Goal: Task Accomplishment & Management: Complete application form

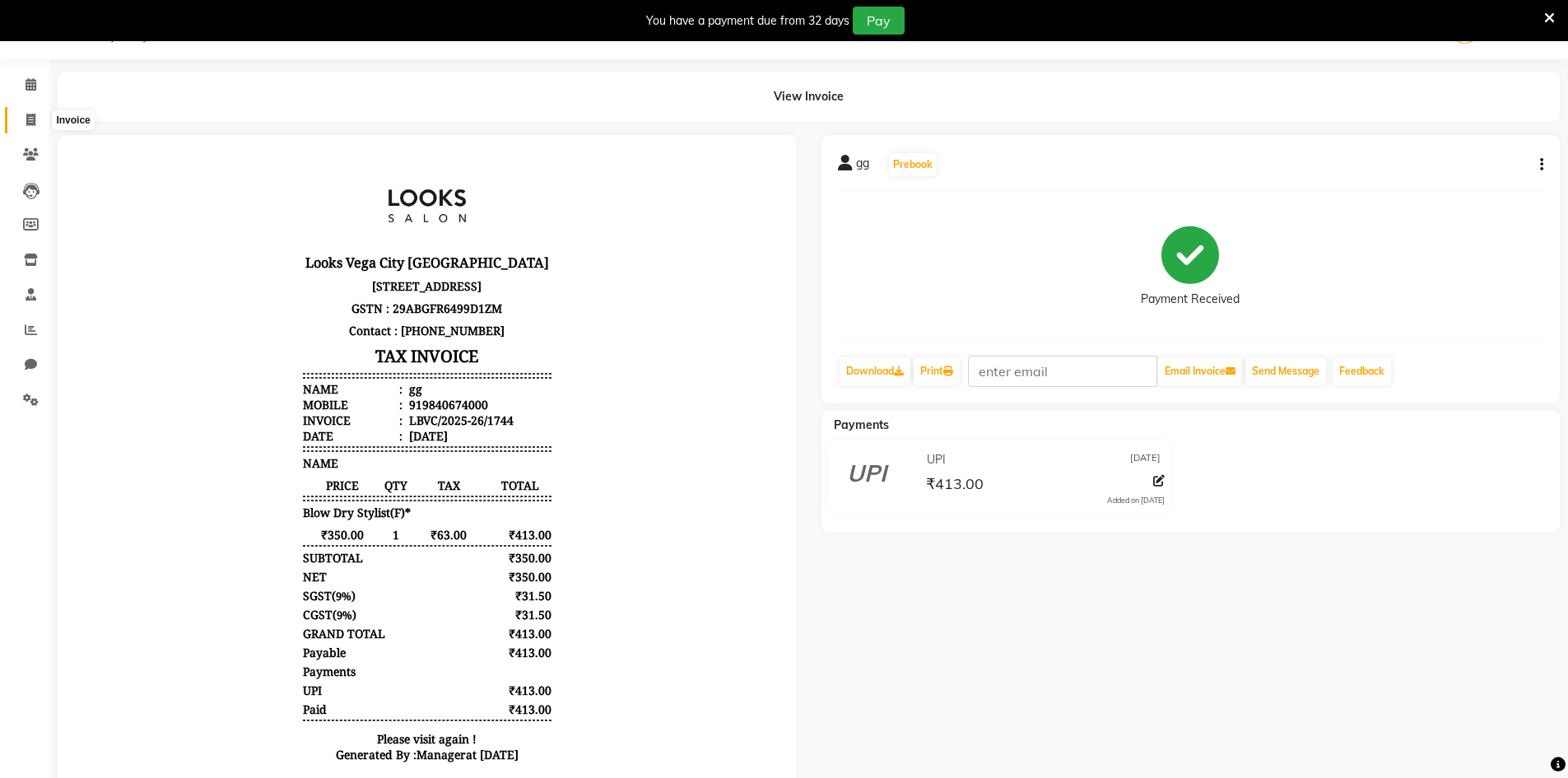
click at [30, 116] on icon at bounding box center [31, 120] width 9 height 12
select select "service"
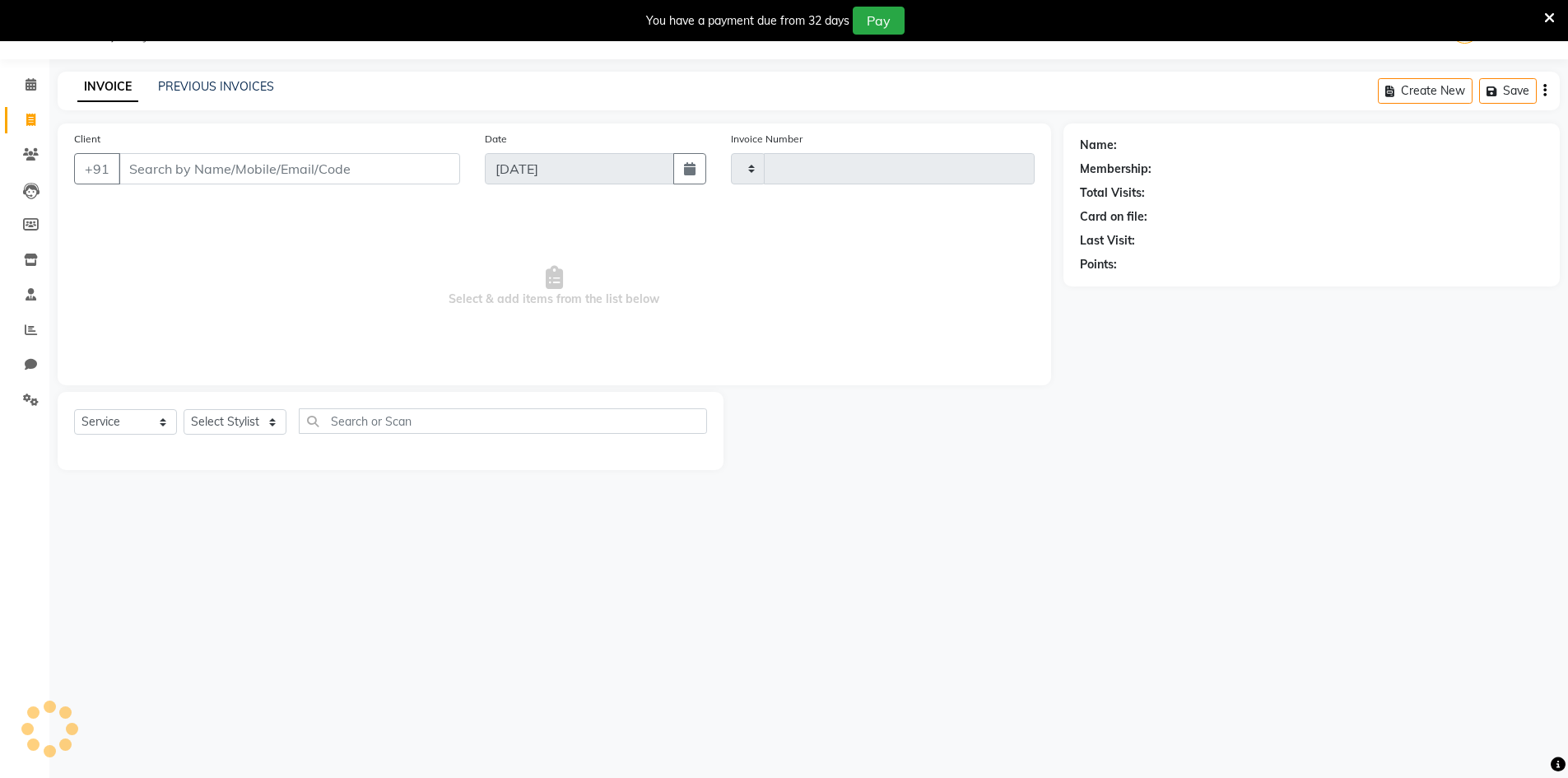
type input "1745"
select select "8707"
click at [178, 171] on input "Client" at bounding box center [289, 169] width 342 height 32
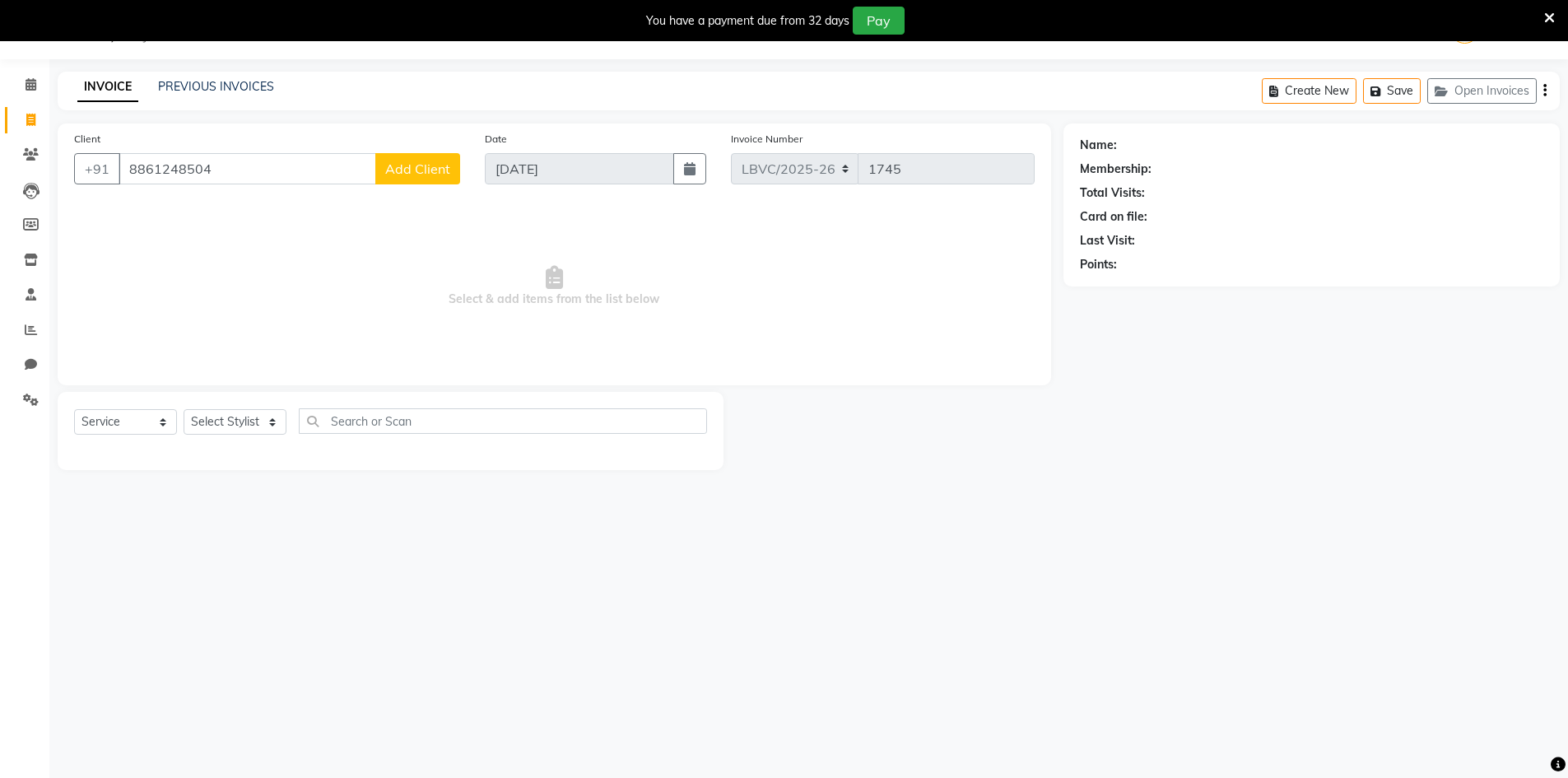
type input "8861248504"
click at [421, 165] on span "Add Client" at bounding box center [417, 169] width 65 height 17
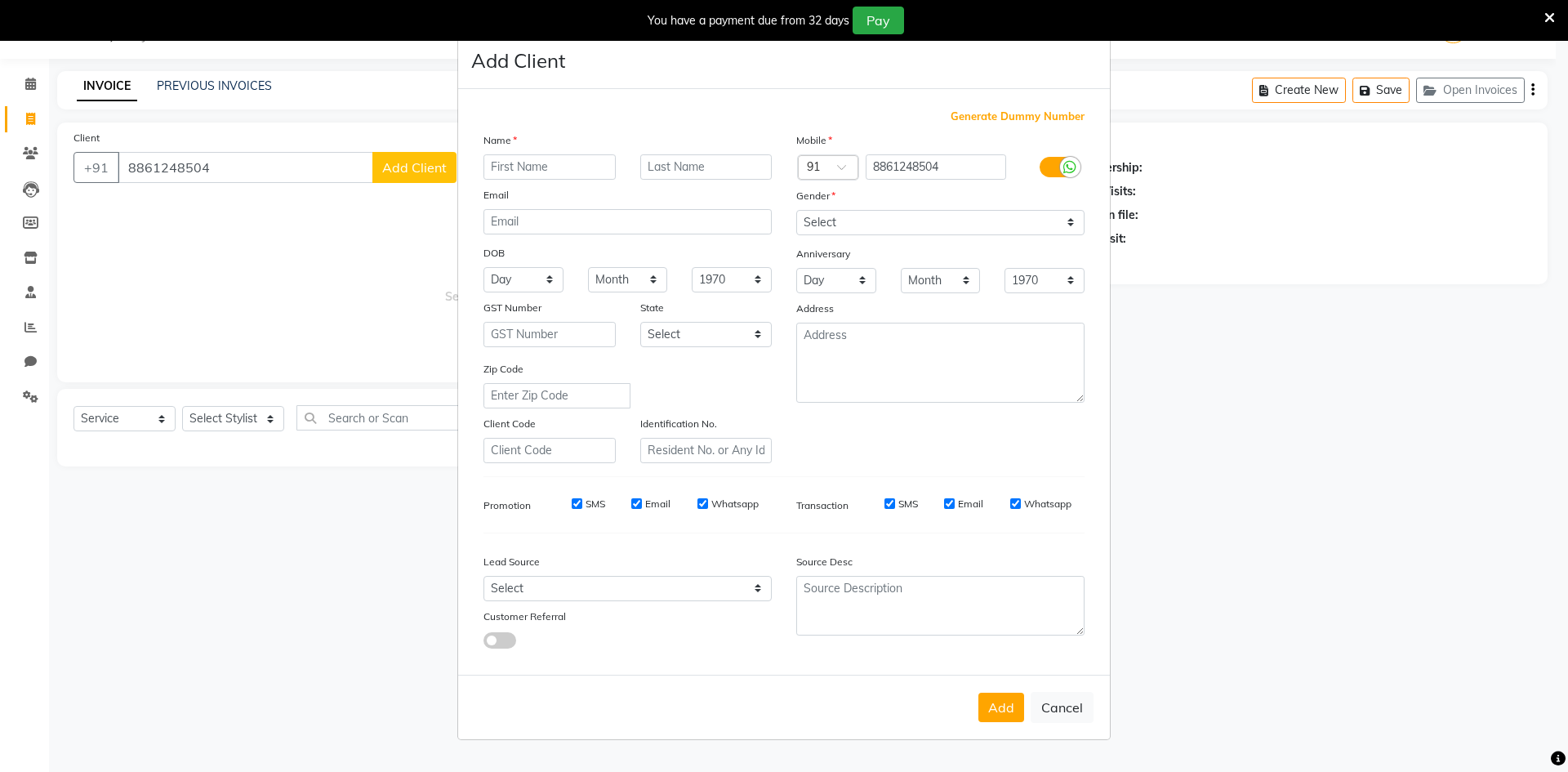
click at [522, 173] on input "text" at bounding box center [549, 167] width 132 height 26
type input "varun"
type input "'"
click at [1073, 219] on select "Select [DEMOGRAPHIC_DATA] [DEMOGRAPHIC_DATA] Other Prefer Not To Say" at bounding box center [941, 223] width 289 height 26
select select "[DEMOGRAPHIC_DATA]"
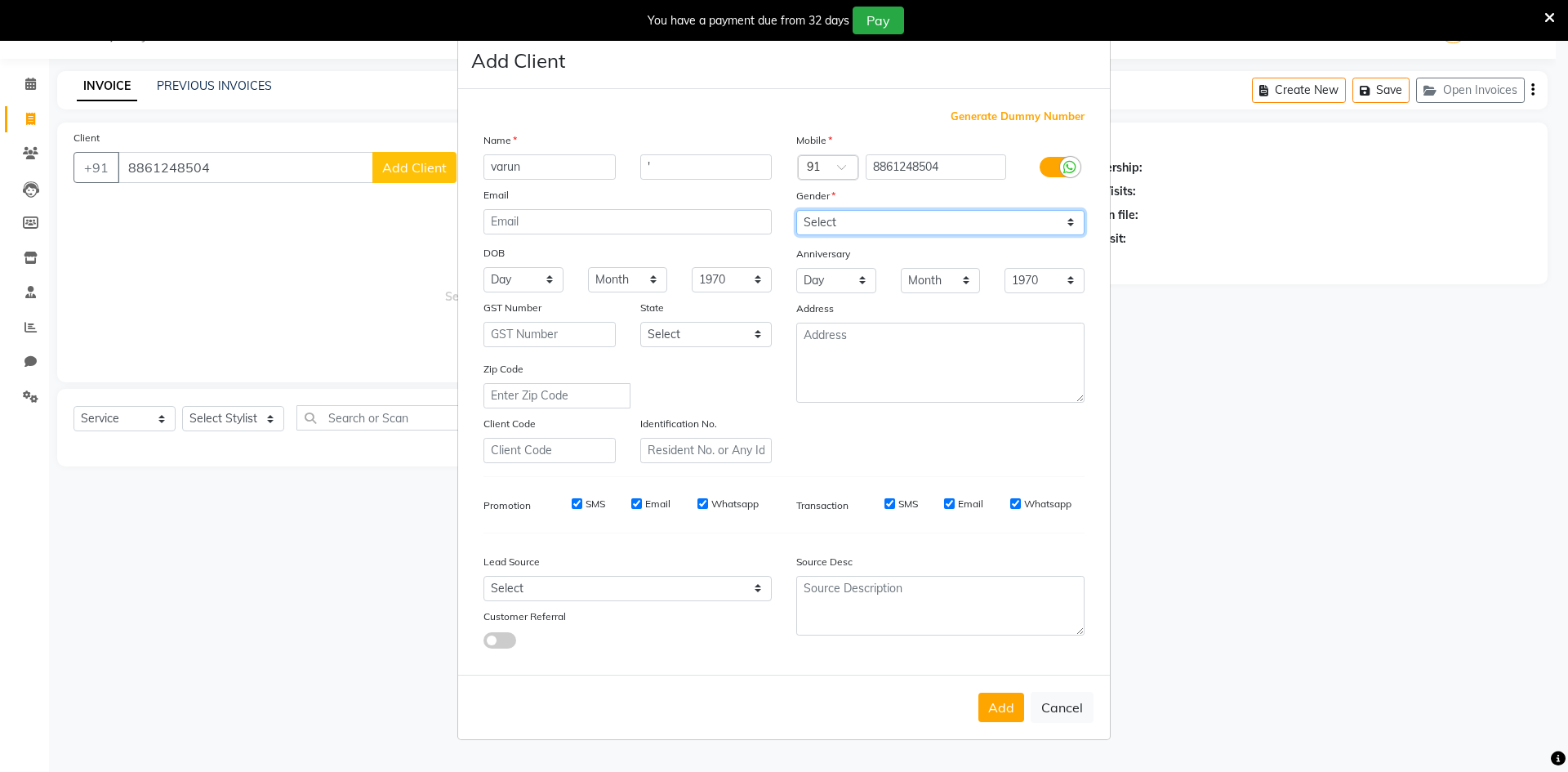
click at [797, 210] on select "Select [DEMOGRAPHIC_DATA] [DEMOGRAPHIC_DATA] Other Prefer Not To Say" at bounding box center [941, 223] width 289 height 26
drag, startPoint x: 999, startPoint y: 707, endPoint x: 980, endPoint y: 702, distance: 19.6
click at [1000, 707] on button "Add" at bounding box center [1001, 708] width 45 height 30
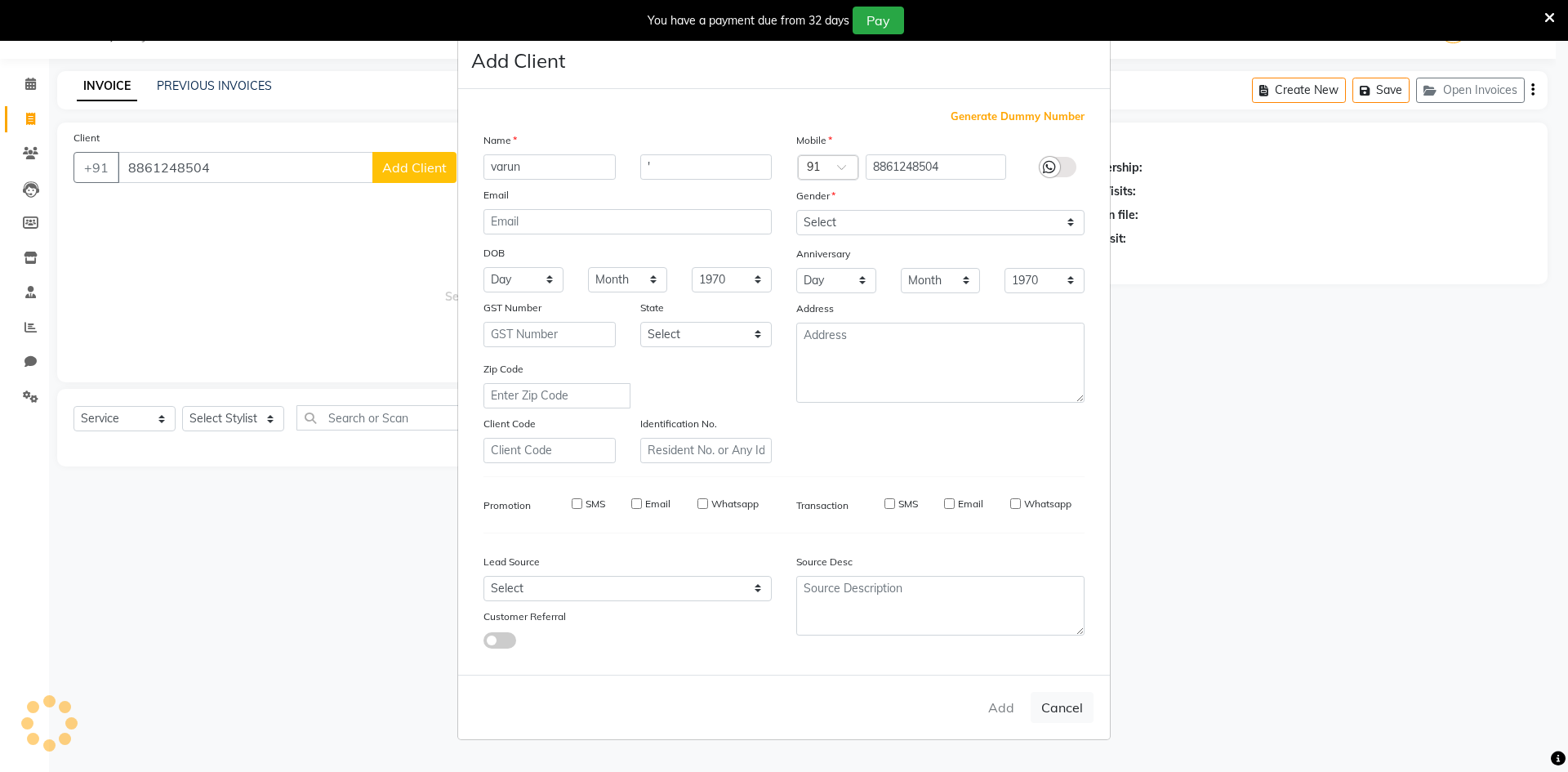
select select
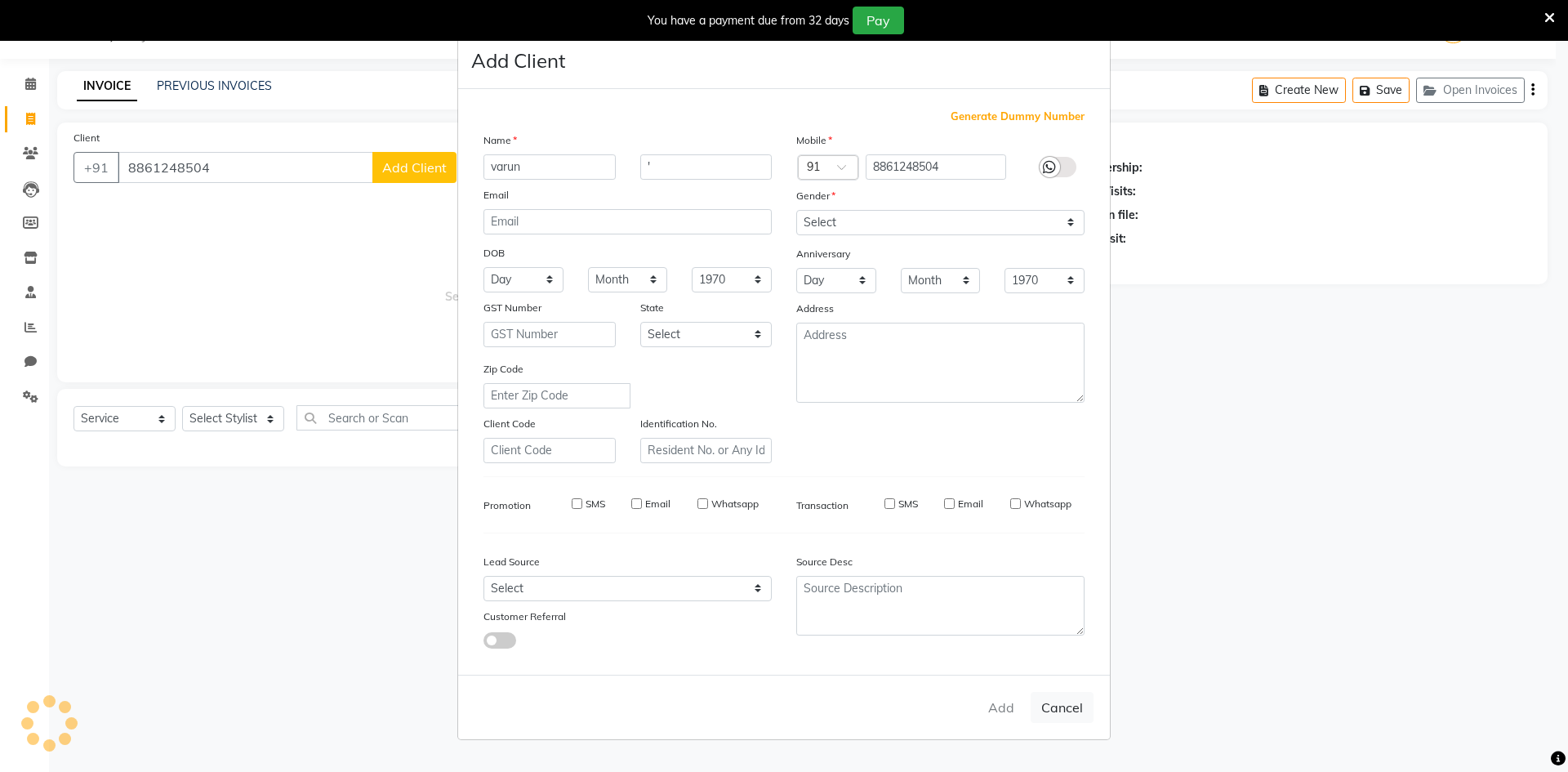
select select
checkbox input "false"
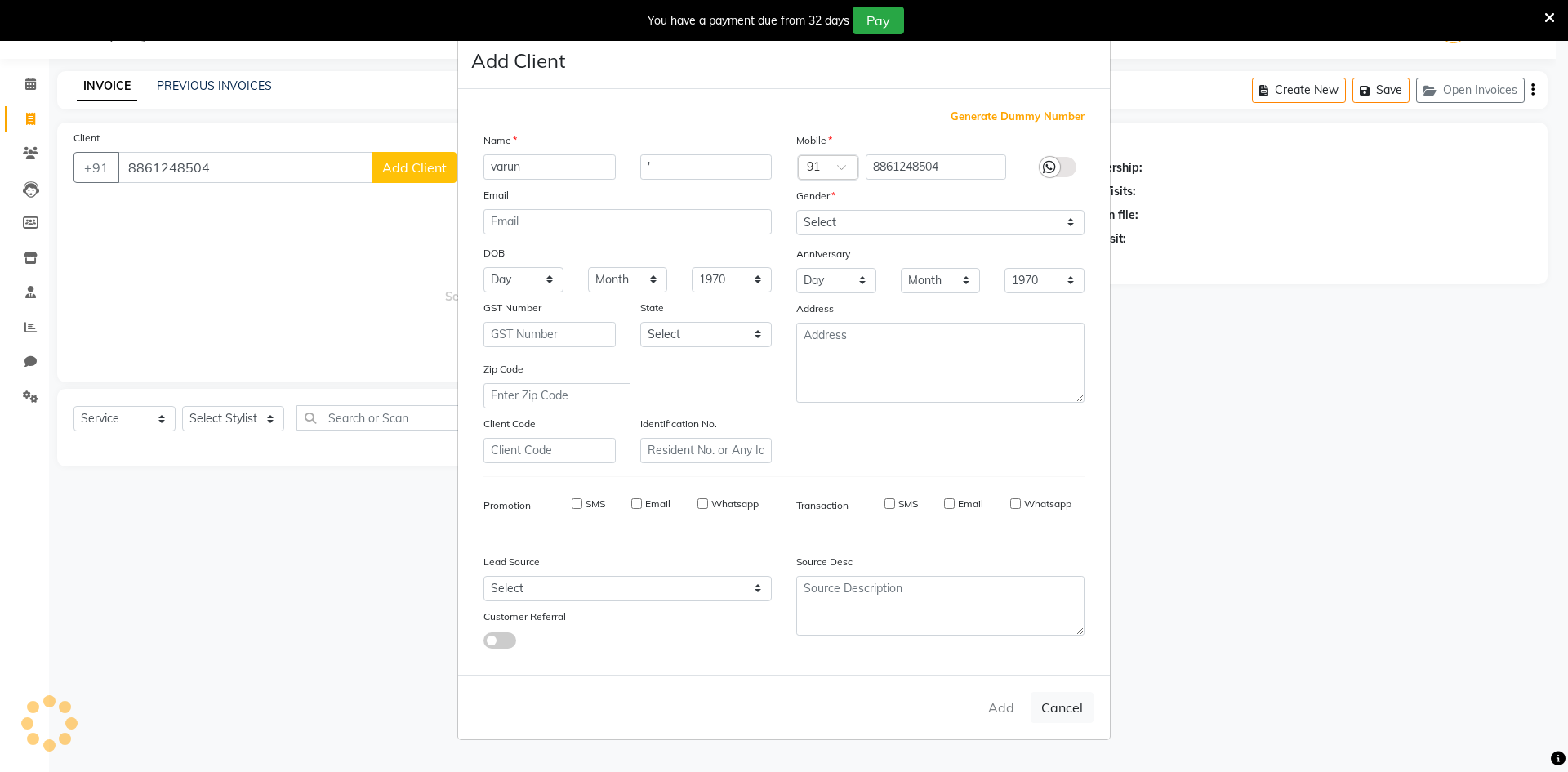
checkbox input "false"
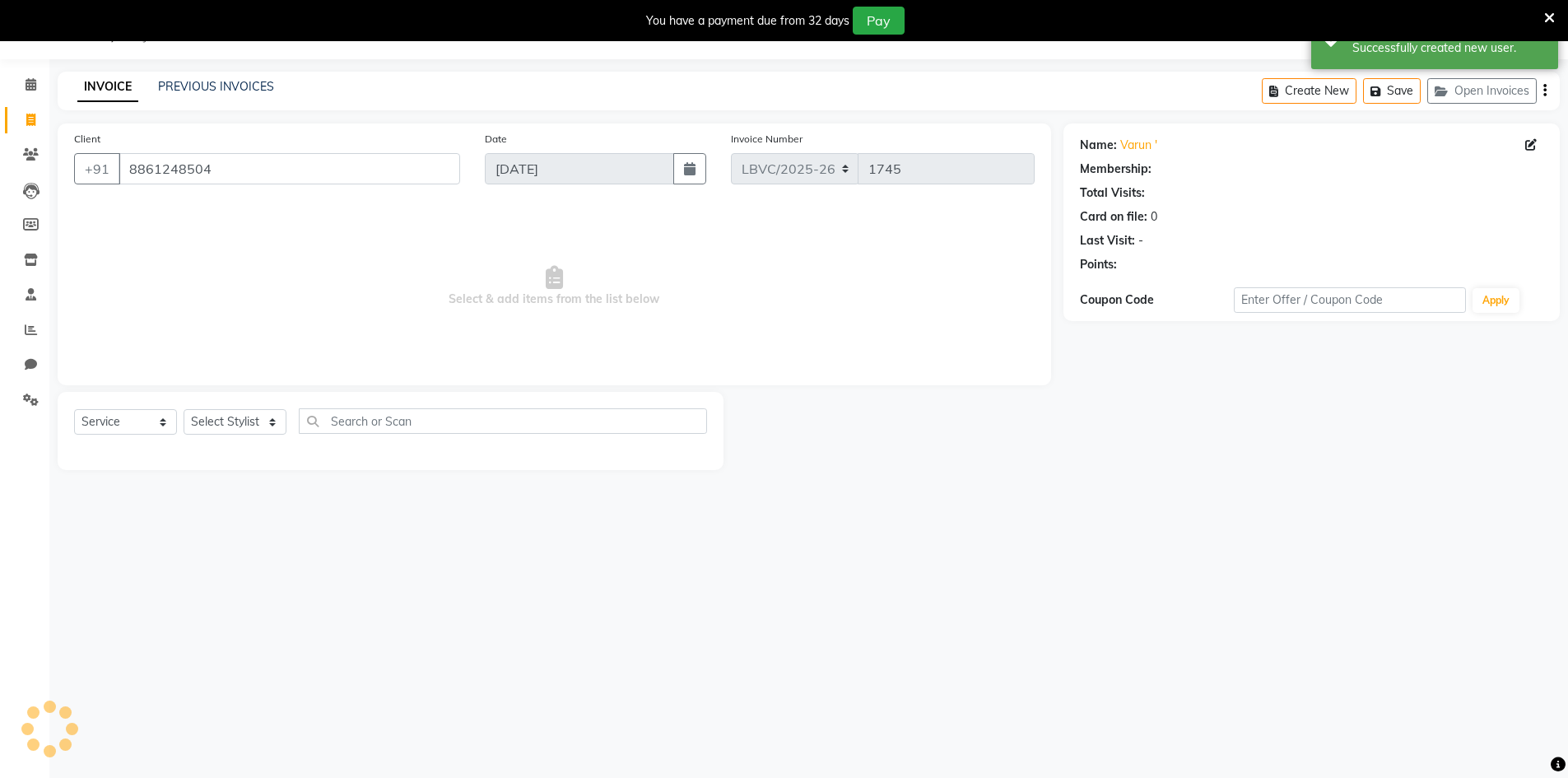
select select "1: Object"
click at [269, 421] on select "Select Stylist Counter_Sales Manager [PERSON_NAME] [PERSON_NAME] [PERSON_NAME]" at bounding box center [235, 421] width 103 height 26
select select "87801"
click at [184, 409] on select "Select Stylist Counter_Sales Manager [PERSON_NAME] [PERSON_NAME] [PERSON_NAME]" at bounding box center [235, 421] width 103 height 26
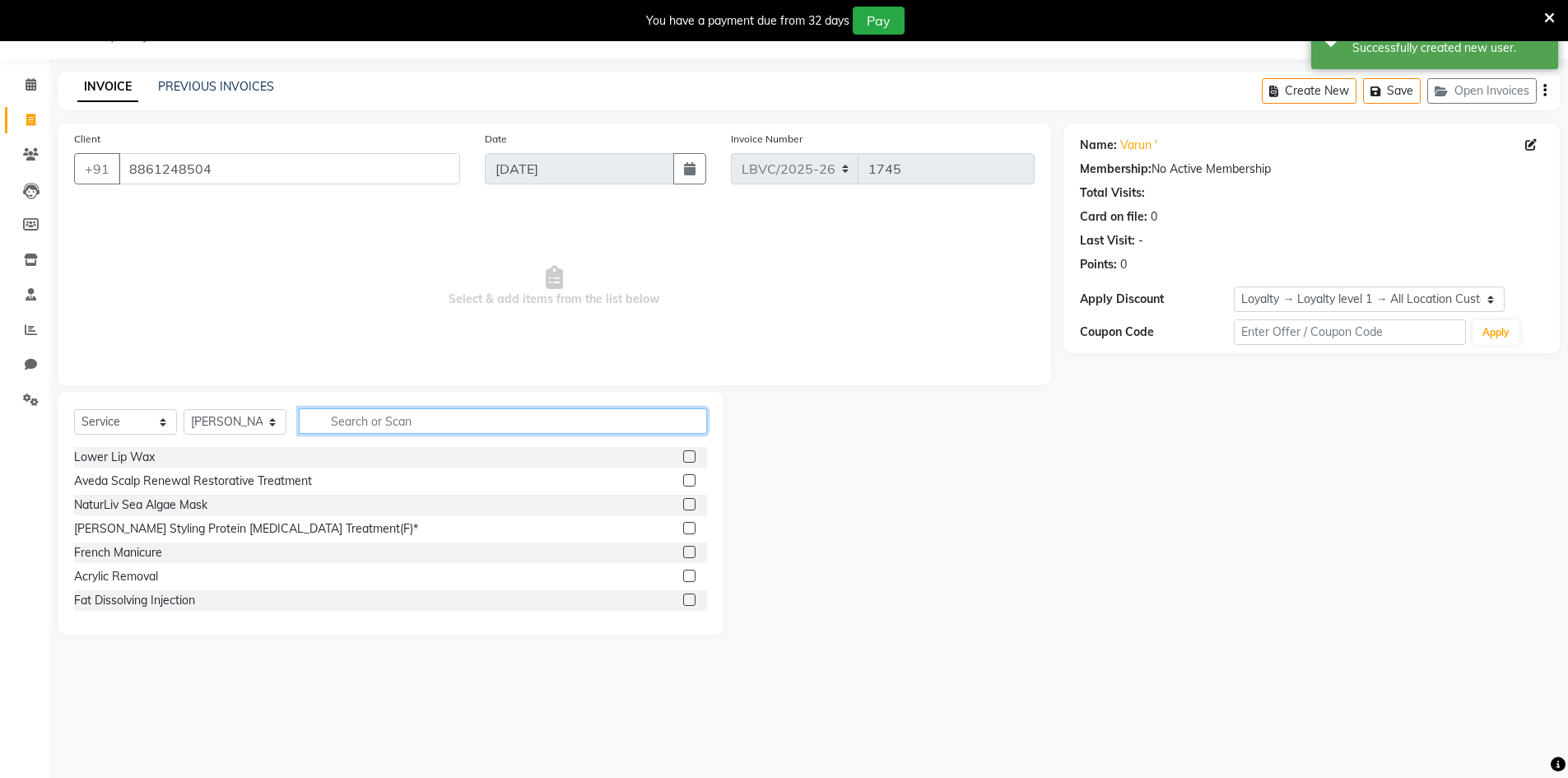
click at [396, 416] on input "text" at bounding box center [502, 421] width 408 height 26
type input "cut"
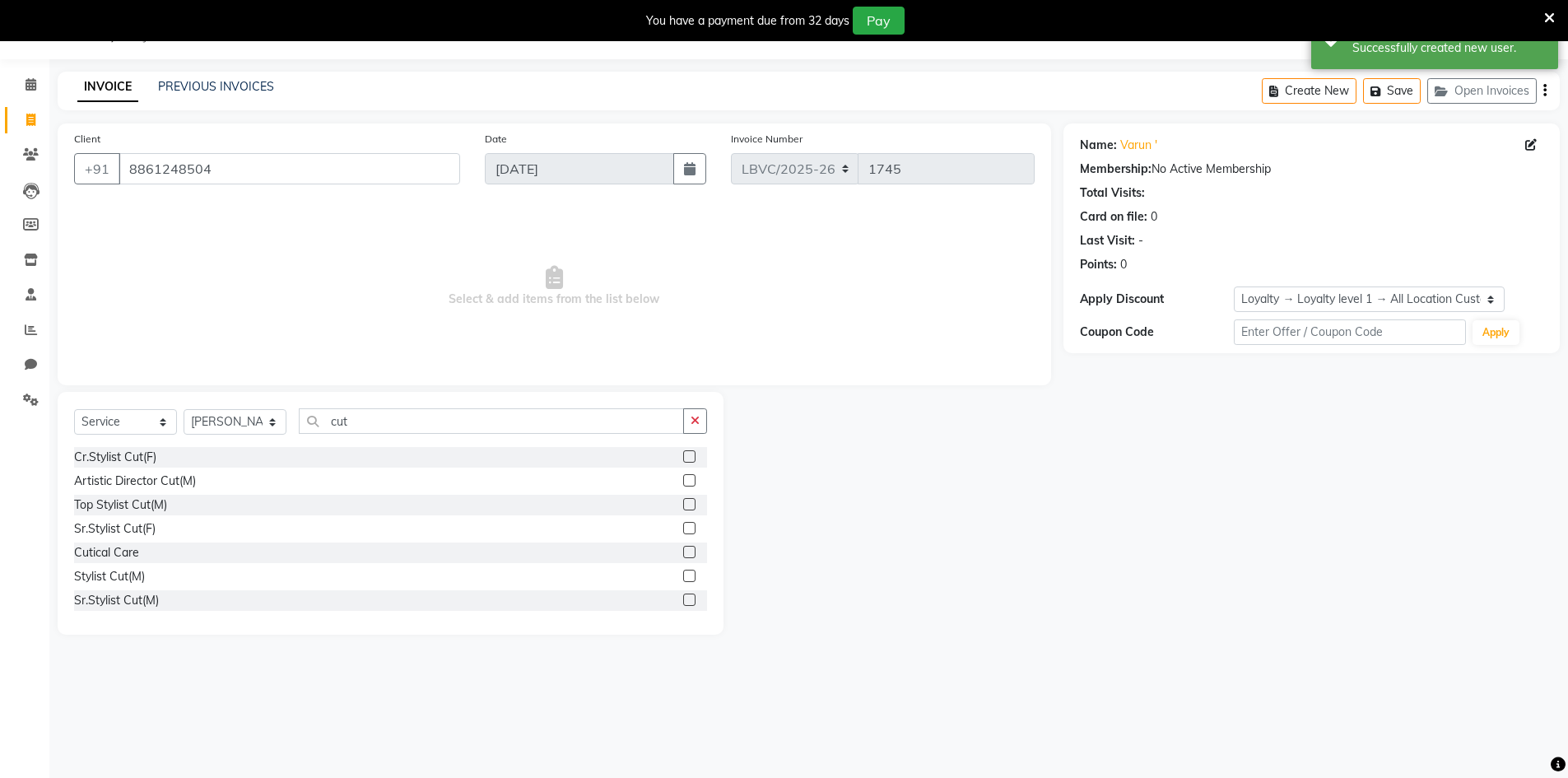
click at [683, 574] on label at bounding box center [689, 575] width 12 height 12
click at [683, 574] on input "checkbox" at bounding box center [688, 576] width 11 height 11
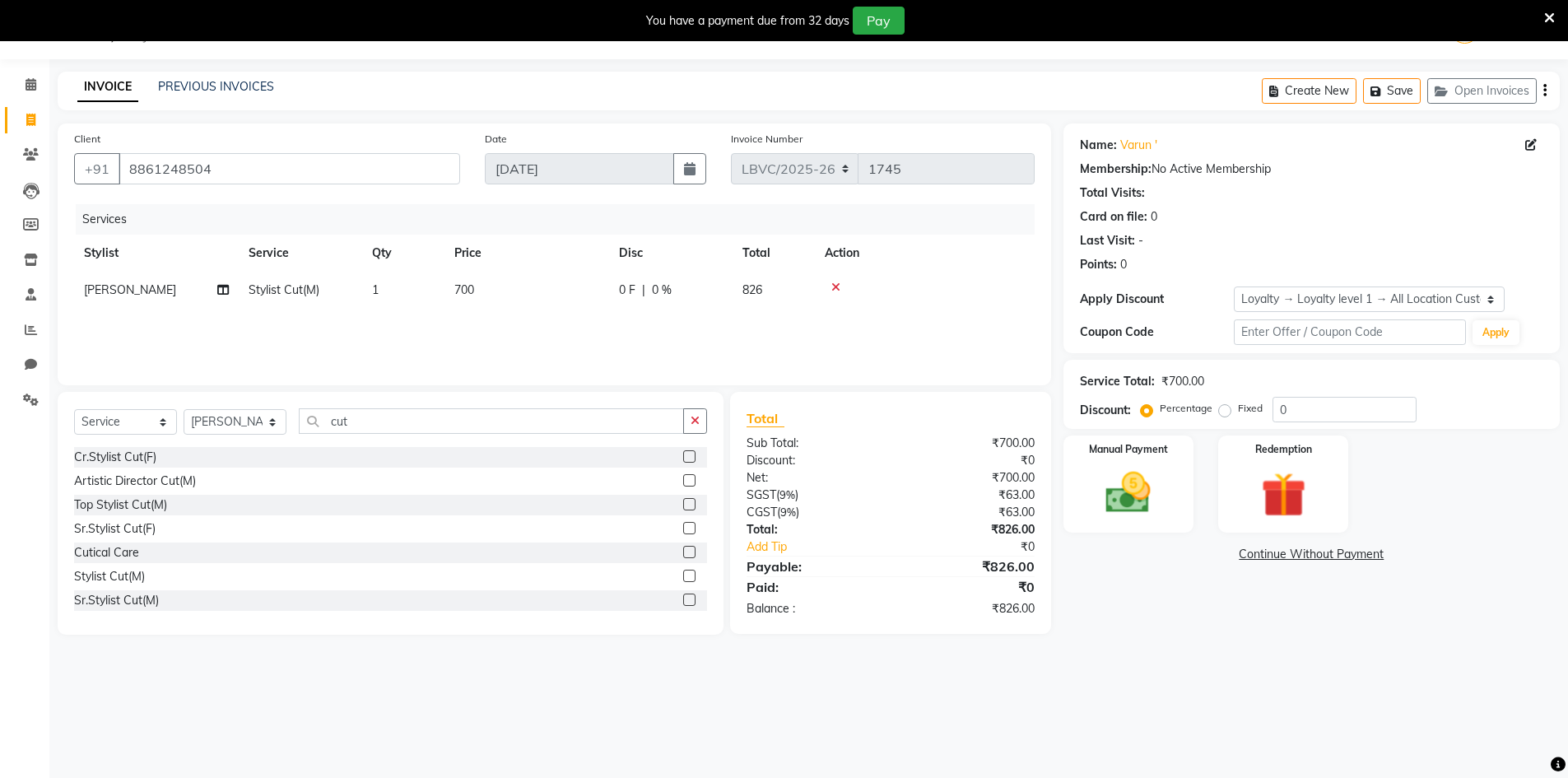
click at [683, 573] on label at bounding box center [689, 575] width 12 height 12
click at [683, 573] on input "checkbox" at bounding box center [688, 576] width 11 height 11
checkbox input "false"
click at [833, 323] on icon at bounding box center [835, 324] width 9 height 12
click at [499, 282] on td "700" at bounding box center [527, 290] width 165 height 37
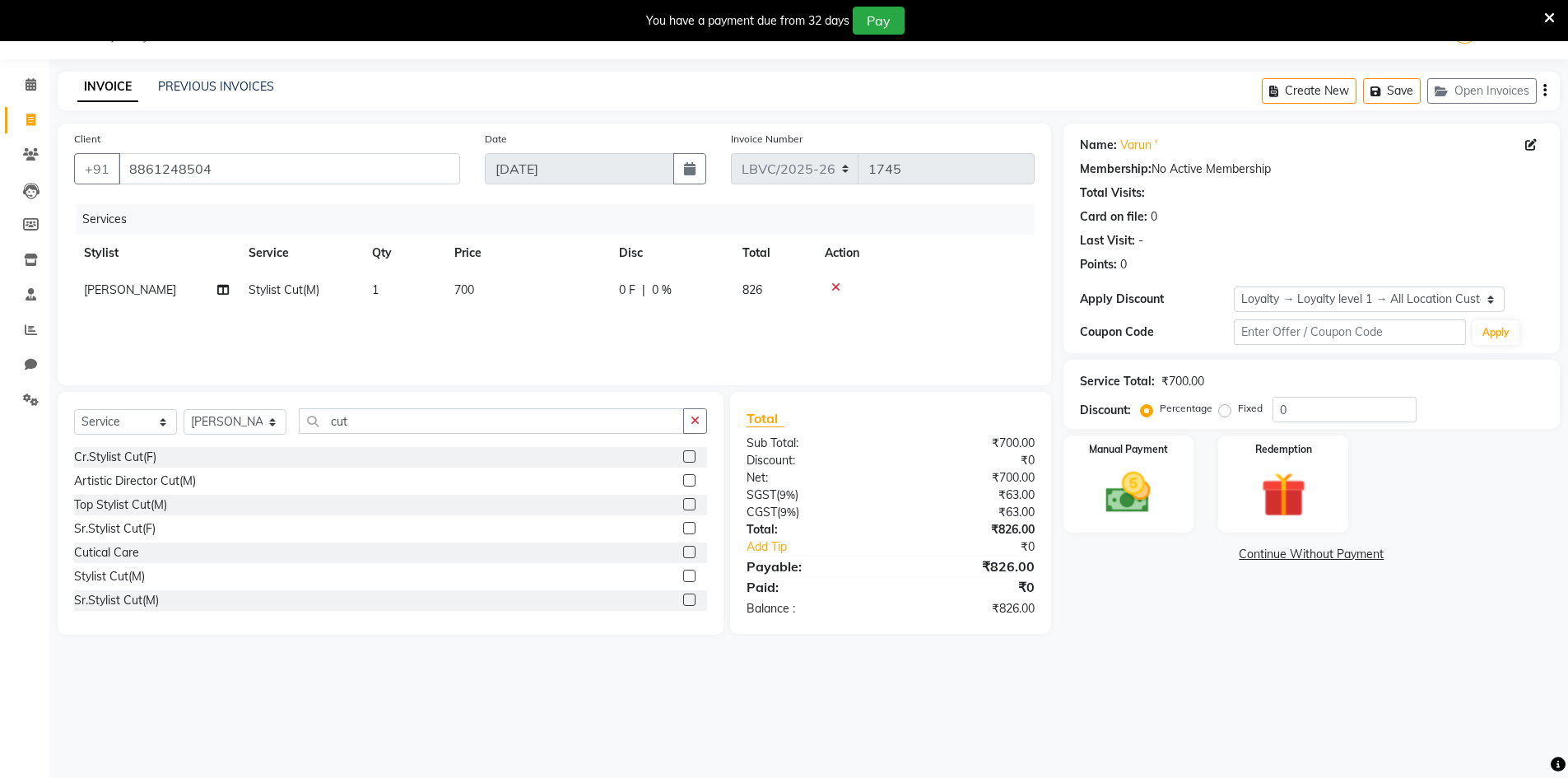
select select "87801"
drag, startPoint x: 577, startPoint y: 292, endPoint x: 492, endPoint y: 296, distance: 85.1
click at [523, 295] on td "700" at bounding box center [604, 303] width 165 height 62
type input "900"
click at [1133, 489] on img at bounding box center [1128, 493] width 76 height 53
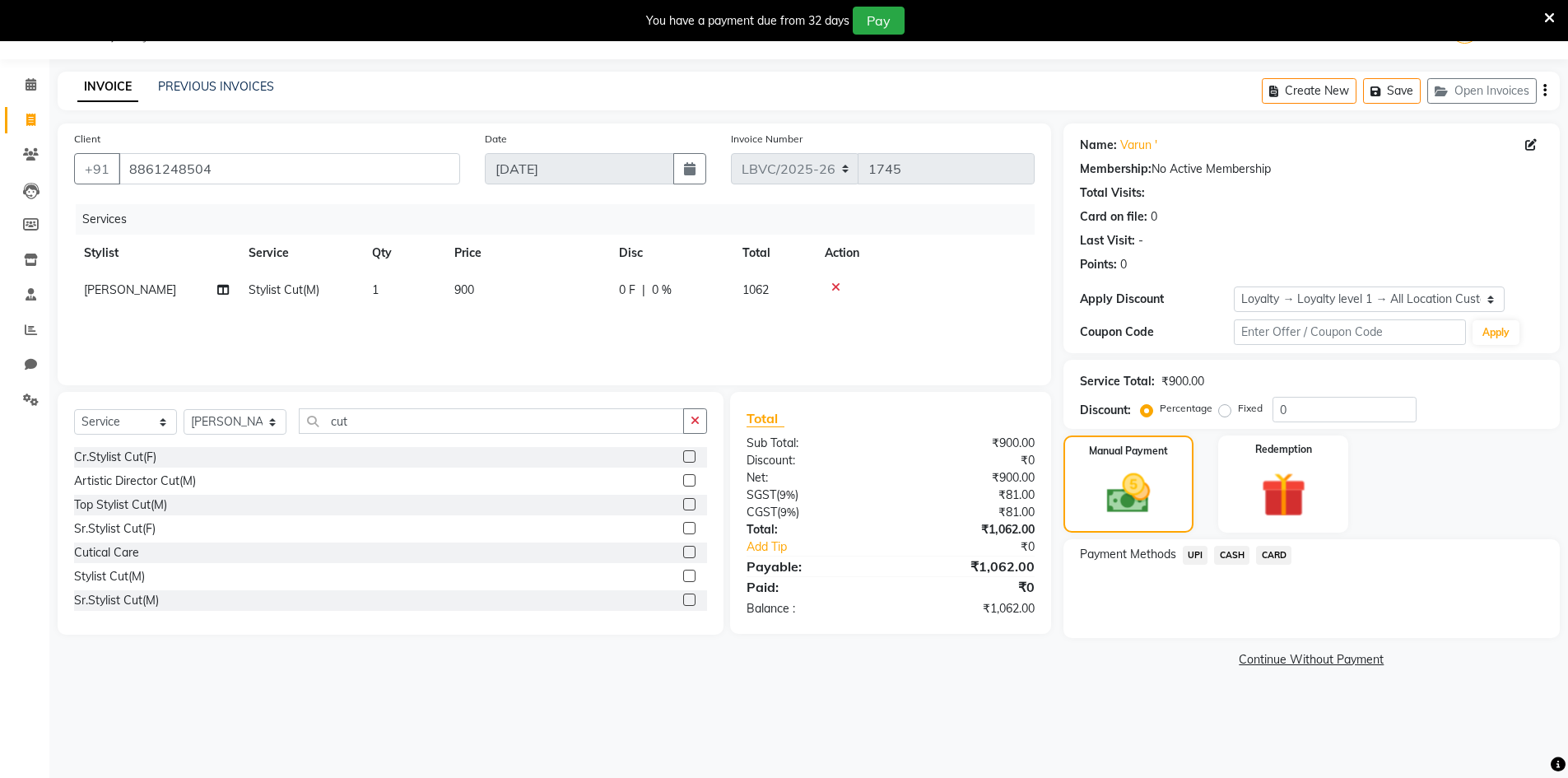
click at [1277, 554] on span "CARD" at bounding box center [1273, 555] width 36 height 19
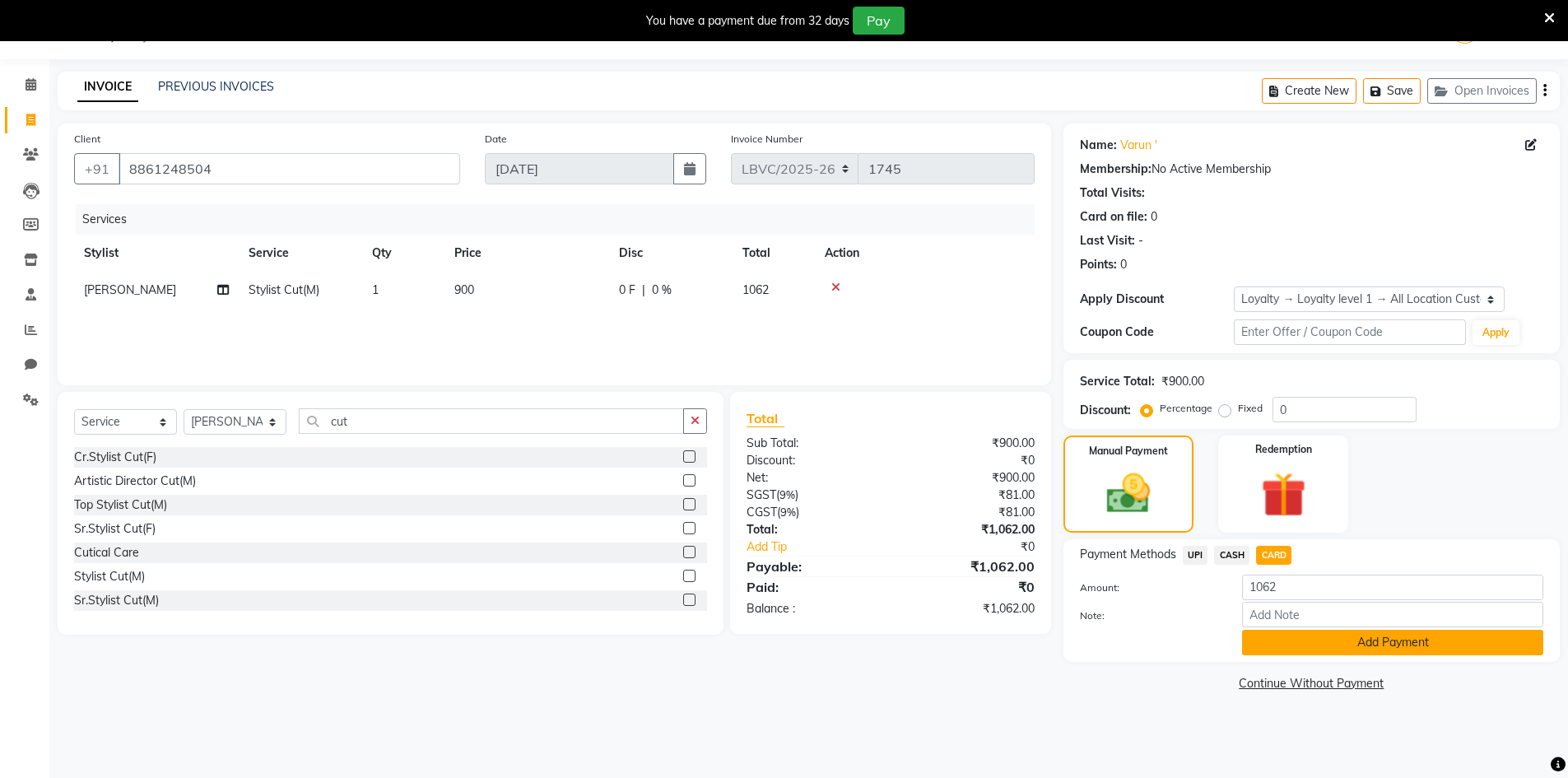
click at [1335, 632] on button "Add Payment" at bounding box center [1392, 643] width 301 height 26
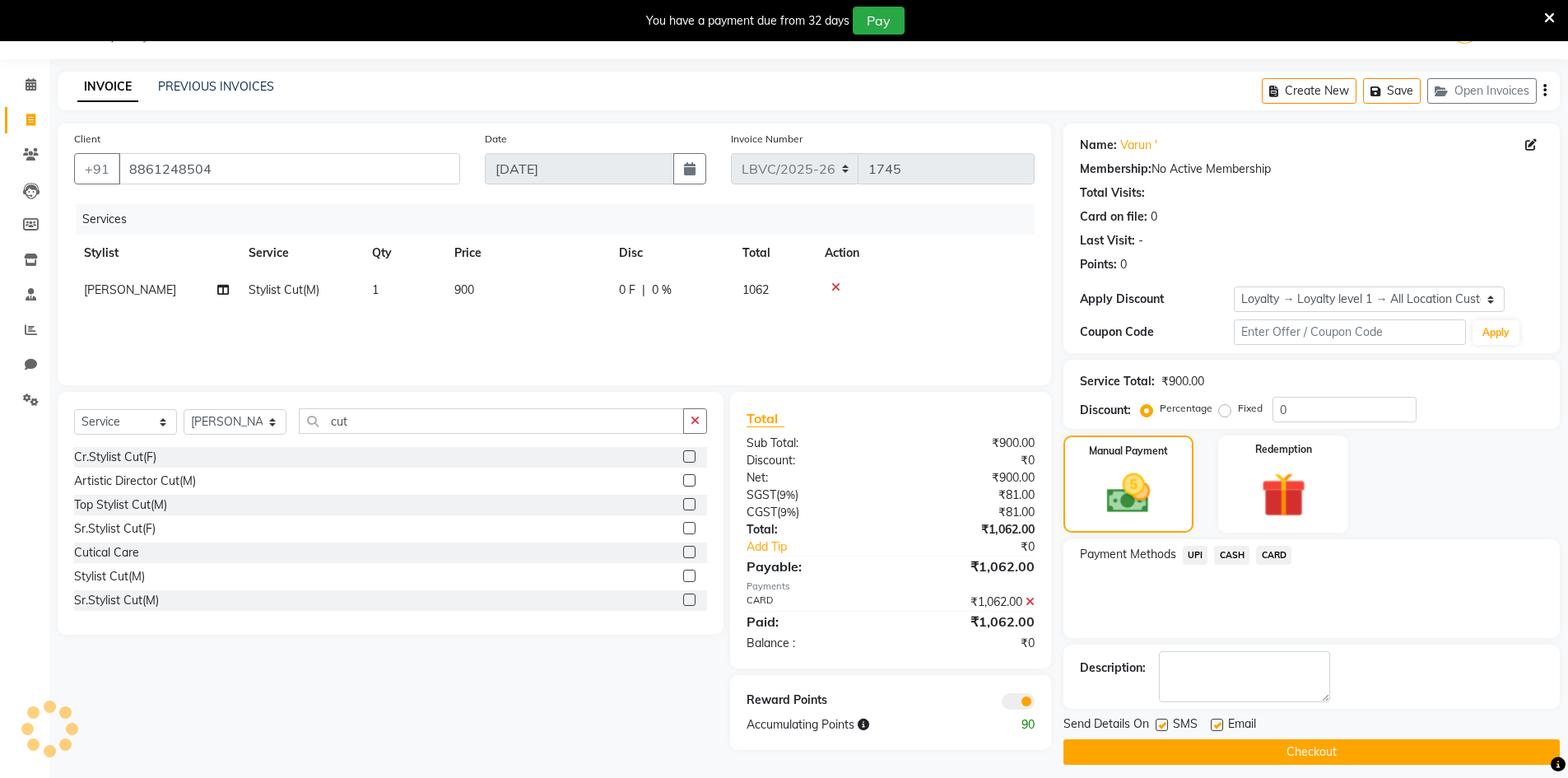
click at [1314, 749] on button "Checkout" at bounding box center [1310, 751] width 496 height 26
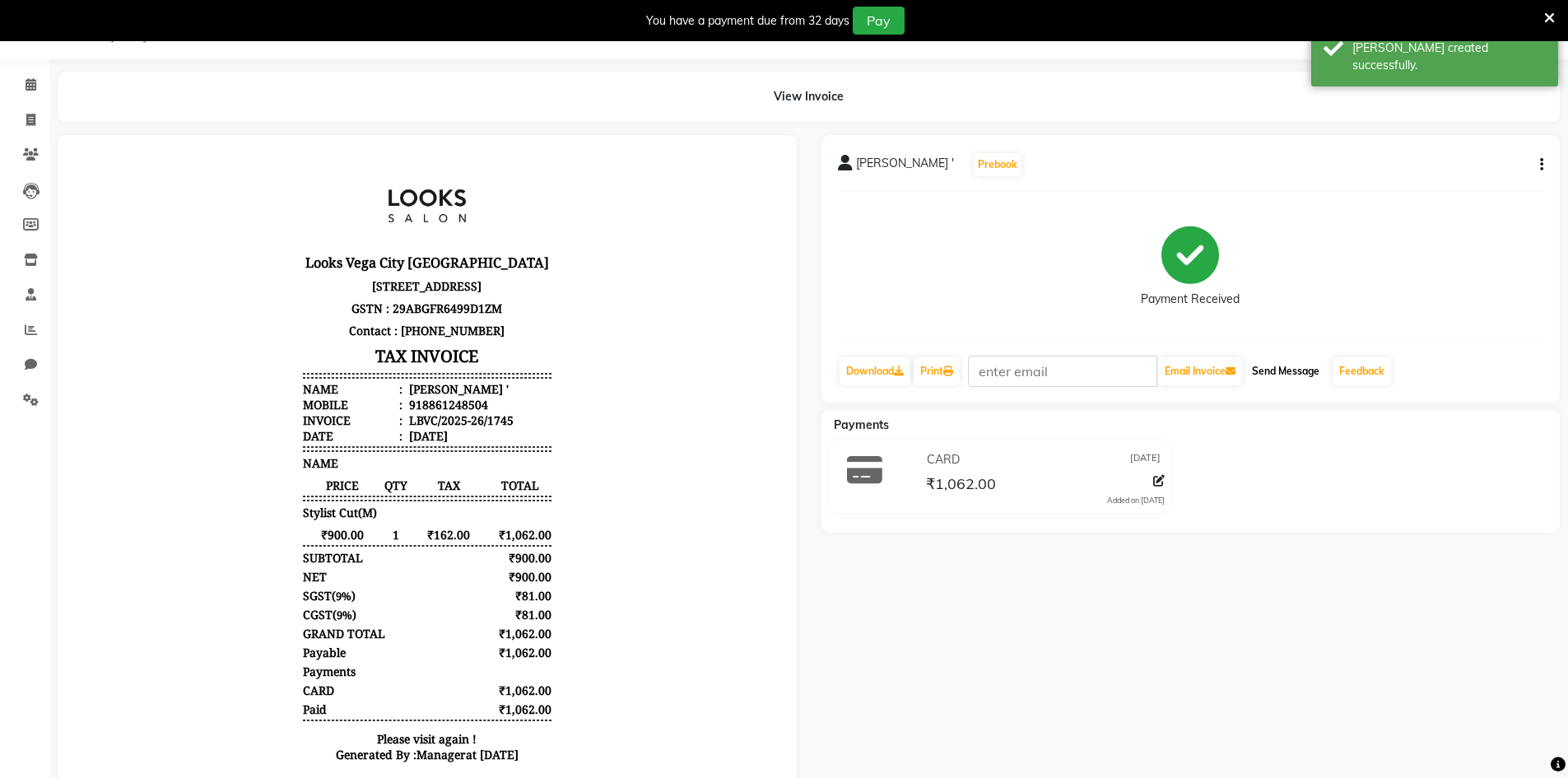
click at [1295, 366] on button "Send Message" at bounding box center [1285, 372] width 81 height 28
